Goal: Information Seeking & Learning: Learn about a topic

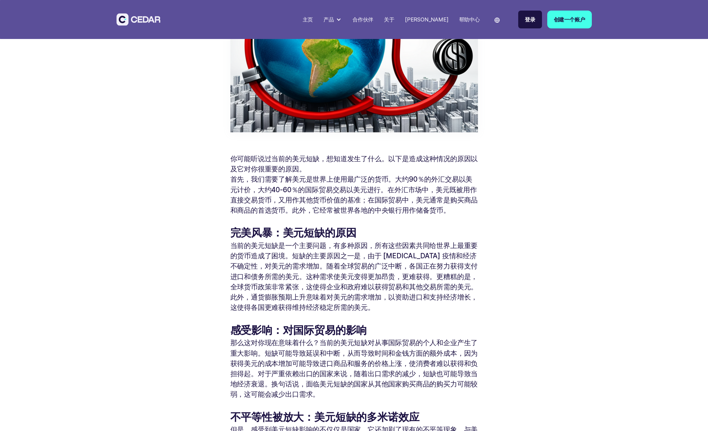
click at [335, 184] on p "首先，我们需要了解美元是世界上使用最广泛的货币。大约90％的外汇交易以美元计价，大约40-60％的国际贸易交易以美元进行。在外汇市场中，美元既被用作直接交易货…" at bounding box center [353, 194] width 247 height 41
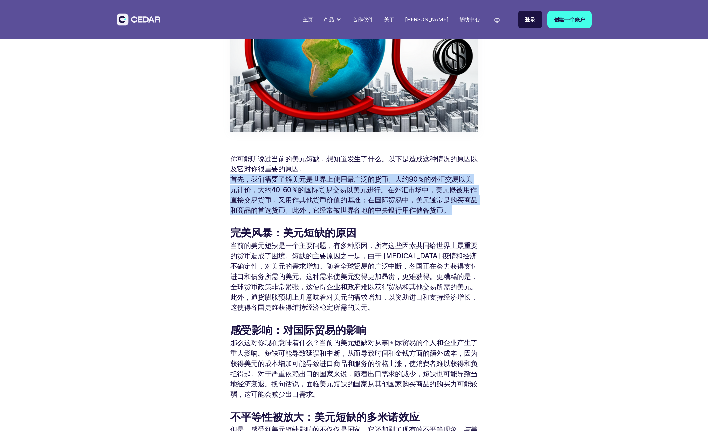
click at [335, 184] on p "首先，我们需要了解美元是世界上使用最广泛的货币。大约90％的外汇交易以美元计价，大约40-60％的国际贸易交易以美元进行。在外汇市场中，美元既被用作直接交易货…" at bounding box center [353, 194] width 247 height 41
click at [326, 178] on p "首先，我们需要了解美元是世界上使用最广泛的货币。大约90％的外汇交易以美元计价，大约40-60％的国际贸易交易以美元进行。在外汇市场中，美元既被用作直接交易货…" at bounding box center [353, 194] width 247 height 41
drag, startPoint x: 254, startPoint y: 179, endPoint x: 455, endPoint y: 207, distance: 203.1
click at [455, 207] on p "首先，我们需要了解美元是世界上使用最广泛的货币。大约90％的外汇交易以美元计价，大约40-60％的国际贸易交易以美元进行。在外汇市场中，美元既被用作直接交易货…" at bounding box center [353, 194] width 247 height 41
copy p "们需要了解美元是世界上使用最广泛的货币。大约90％的外汇交易以美元计价，大约40-60％的国际贸易交易以美元进行。在外汇市场中，美元既被用作直接交易货币，又用…"
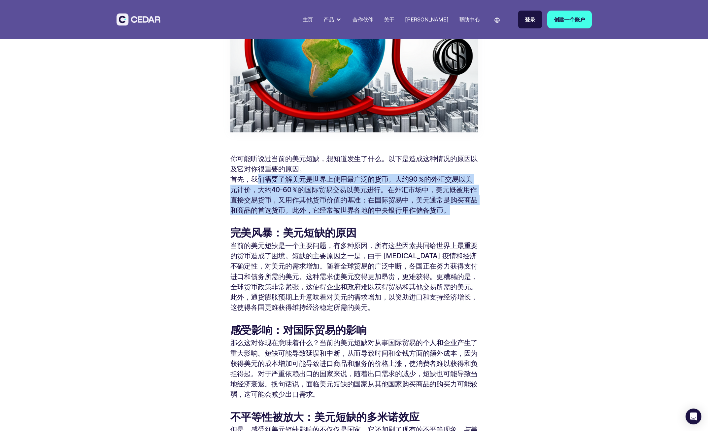
click at [305, 186] on p "首先，我们需要了解美元是世界上使用最广泛的货币。大约90％的外汇交易以美元计价，大约40-60％的国际贸易交易以美元进行。在外汇市场中，美元既被用作直接交易货…" at bounding box center [353, 194] width 247 height 41
drag, startPoint x: 295, startPoint y: 179, endPoint x: 459, endPoint y: 208, distance: 166.5
click at [459, 208] on p "首先，我们需要了解美元是世界上使用最广泛的货币。大约90％的外汇交易以美元计价，大约40-60％的国际贸易交易以美元进行。在外汇市场中，美元既被用作直接交易货…" at bounding box center [353, 194] width 247 height 41
copy p "美元是世界上使用最广泛的货币。大约90％的外汇交易以美元计价，大约40-60％的国际贸易交易以美元进行。在外汇市场中，美元既被用作直接交易货币，又用作其他货币…"
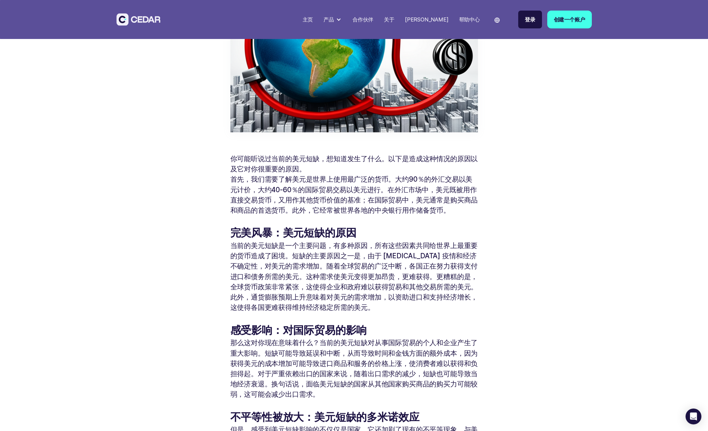
click at [365, 263] on p "当前的美元短缺是一个主要问题，有多种原因，所有这些因素共同给世界上最重要的货币造成了困境。短缺的主要原因之一是，由于 [MEDICAL_DATA] 疫情和经济…" at bounding box center [353, 276] width 247 height 72
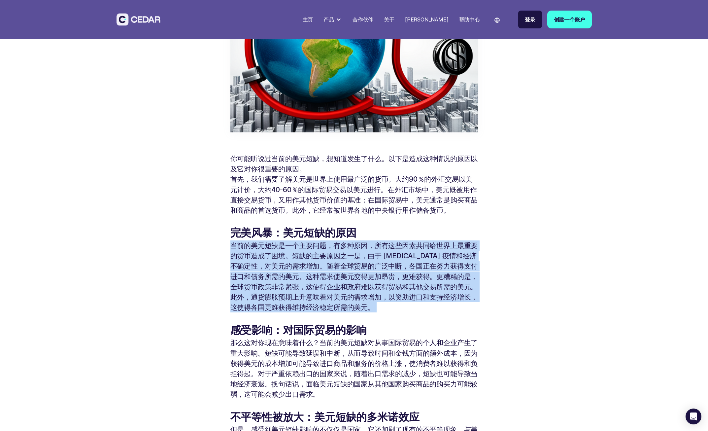
click at [365, 263] on p "当前的美元短缺是一个主要问题，有多种原因，所有这些因素共同给世界上最重要的货币造成了困境。短缺的主要原因之一是，由于 [MEDICAL_DATA] 疫情和经济…" at bounding box center [353, 276] width 247 height 72
click at [364, 263] on p "当前的美元短缺是一个主要问题，有多种原因，所有这些因素共同给世界上最重要的货币造成了困境。短缺的主要原因之一是，由于 [MEDICAL_DATA] 疫情和经济…" at bounding box center [353, 276] width 247 height 72
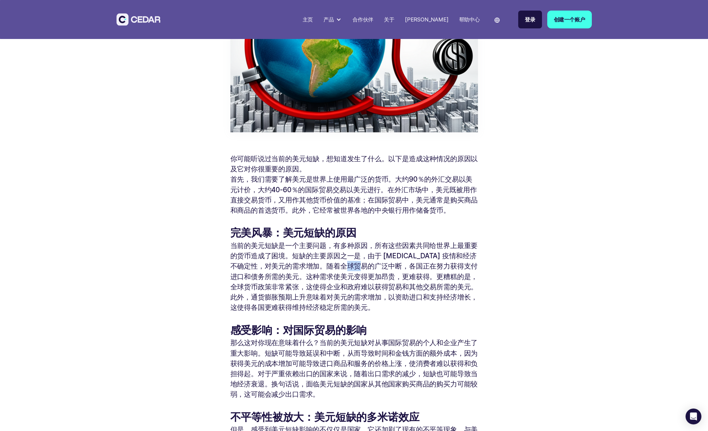
click at [364, 263] on p "当前的美元短缺是一个主要问题，有多种原因，所有这些因素共同给世界上最重要的货币造成了困境。短缺的主要原因之一是，由于 [MEDICAL_DATA] 疫情和经济…" at bounding box center [353, 276] width 247 height 72
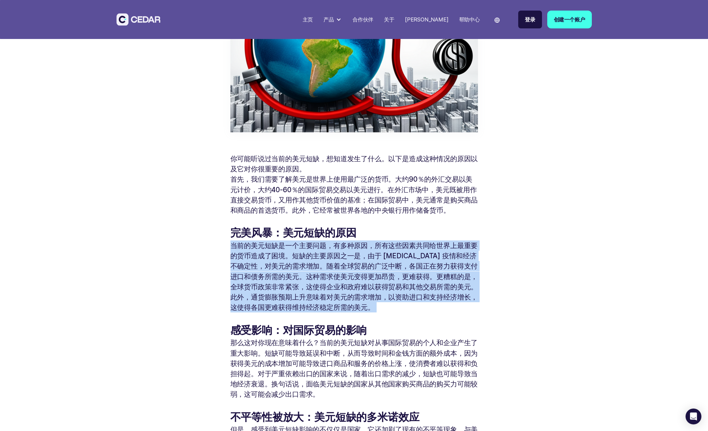
click at [364, 263] on p "当前的美元短缺是一个主要问题，有多种原因，所有这些因素共同给世界上最重要的货币造成了困境。短缺的主要原因之一是，由于 [MEDICAL_DATA] 疫情和经济…" at bounding box center [353, 276] width 247 height 72
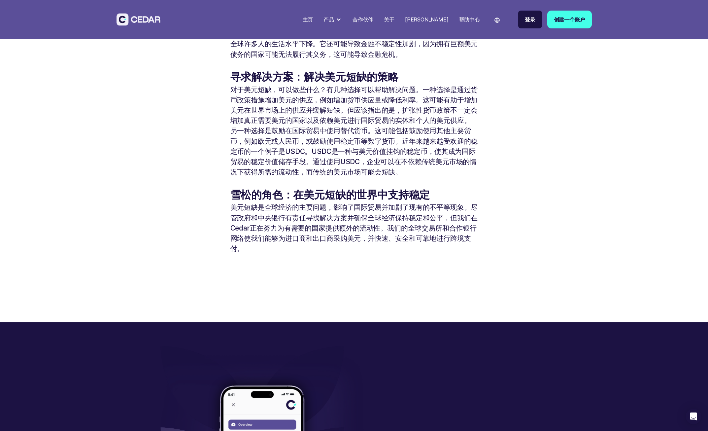
scroll to position [561, 0]
